Goal: Navigation & Orientation: Find specific page/section

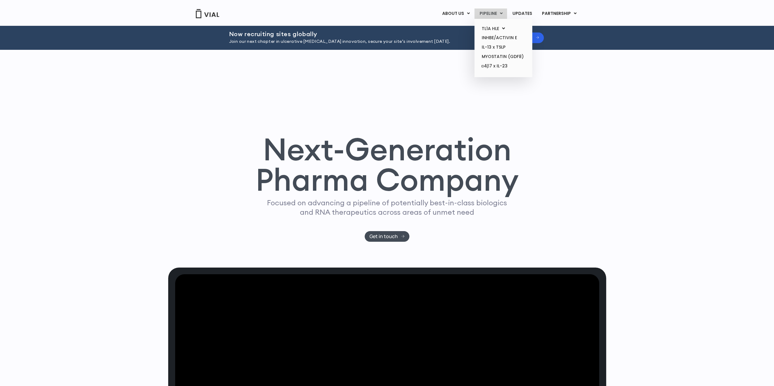
click at [496, 15] on link "PIPELINE" at bounding box center [490, 14] width 33 height 10
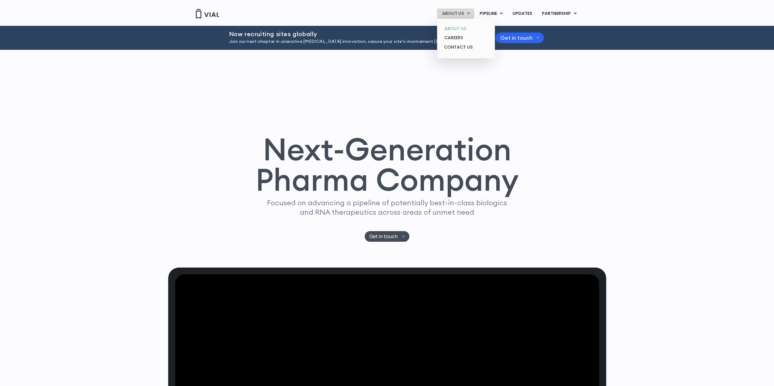
click at [457, 30] on link "ABOUT US" at bounding box center [465, 28] width 53 height 9
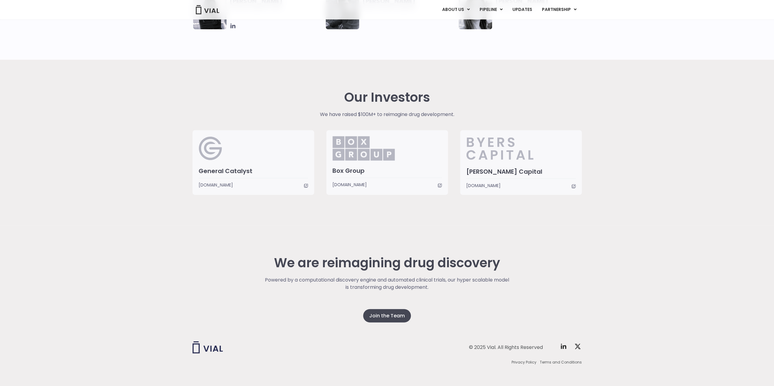
scroll to position [1395, 0]
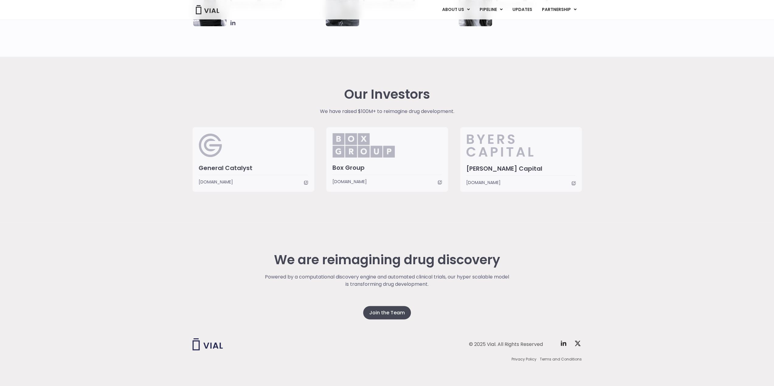
click at [356, 181] on span "www.boxgroup.com" at bounding box center [349, 181] width 34 height 7
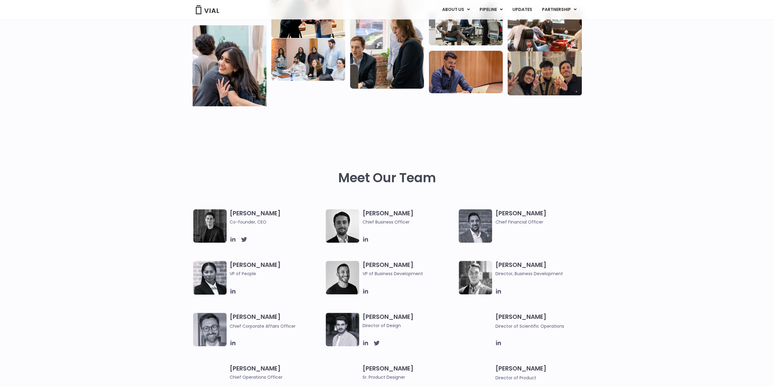
scroll to position [152, 0]
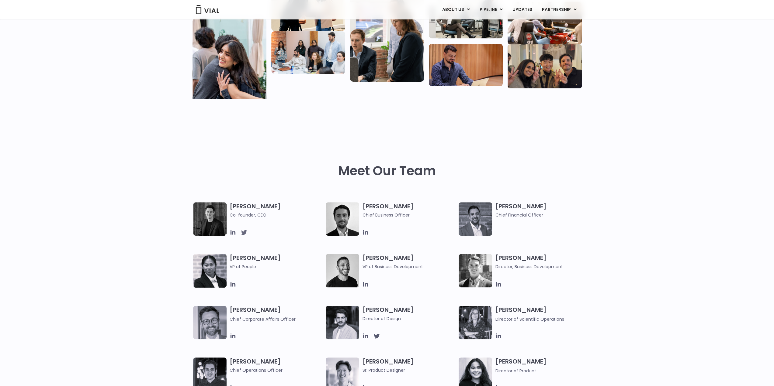
click at [245, 232] on icon at bounding box center [244, 232] width 6 height 5
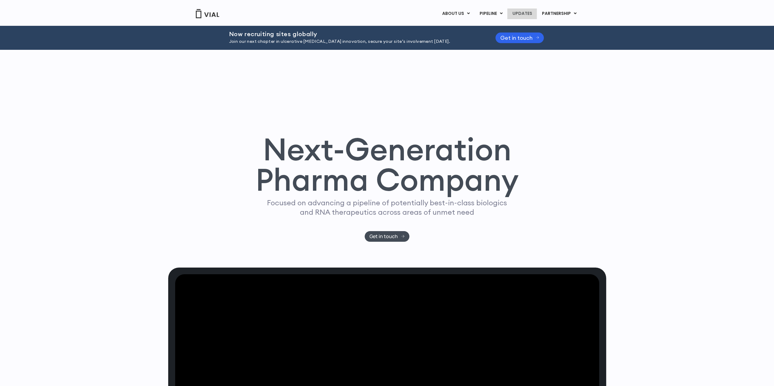
click at [520, 10] on link "UPDATES" at bounding box center [521, 14] width 29 height 10
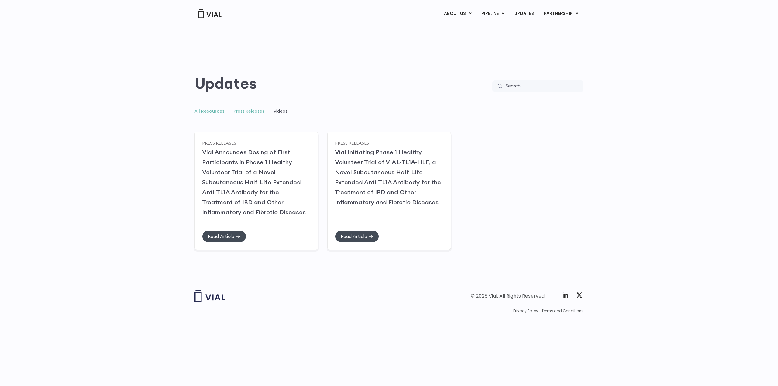
click at [246, 113] on link "Press Releases" at bounding box center [249, 111] width 31 height 6
